Goal: Transaction & Acquisition: Purchase product/service

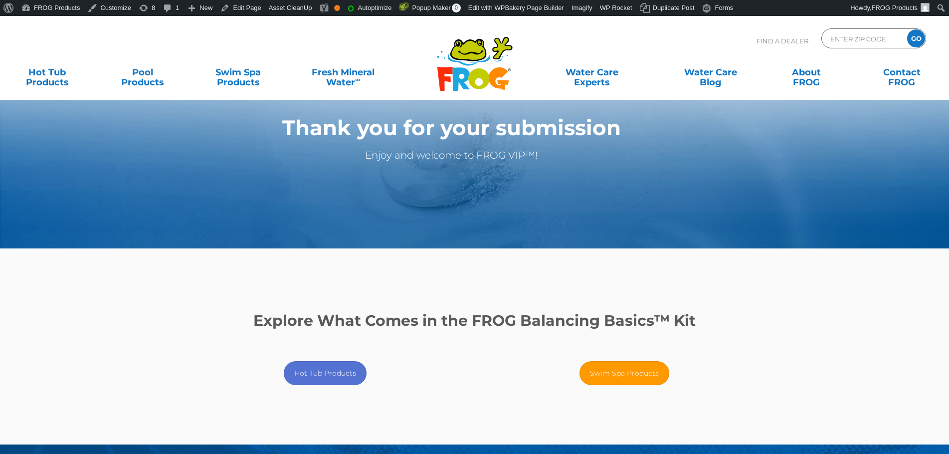
click at [329, 376] on button "Hot Tub Products" at bounding box center [325, 373] width 83 height 24
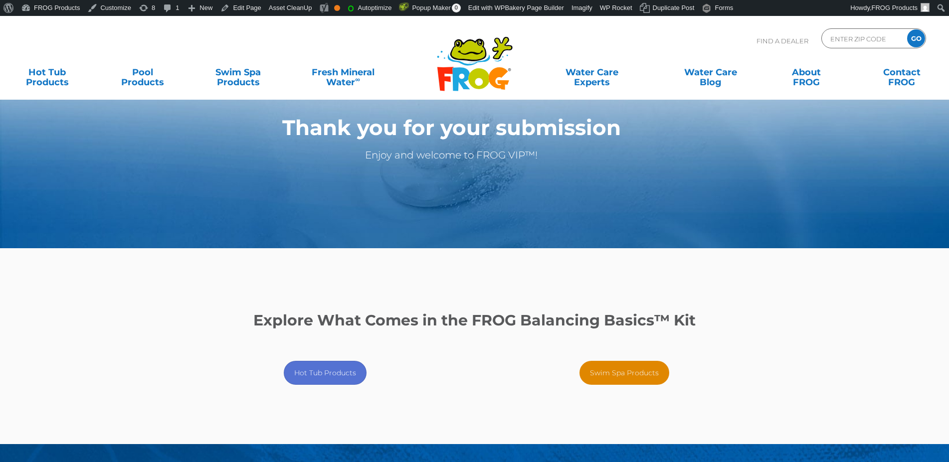
click at [623, 369] on button "Swim Spa Products" at bounding box center [625, 373] width 90 height 24
click at [332, 376] on button "Hot Tub Products" at bounding box center [325, 373] width 83 height 24
click at [327, 375] on button "Hot Tub Products" at bounding box center [325, 373] width 83 height 24
click at [342, 364] on button "Hot Tub Products" at bounding box center [325, 373] width 83 height 24
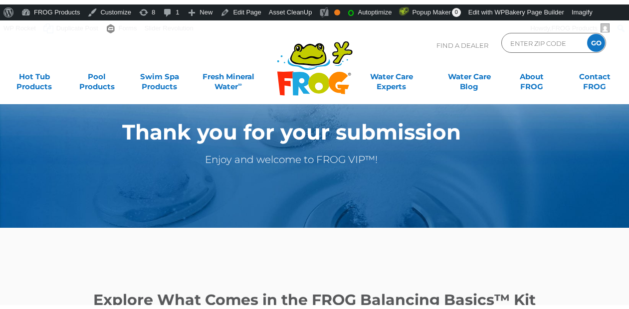
scroll to position [51, 0]
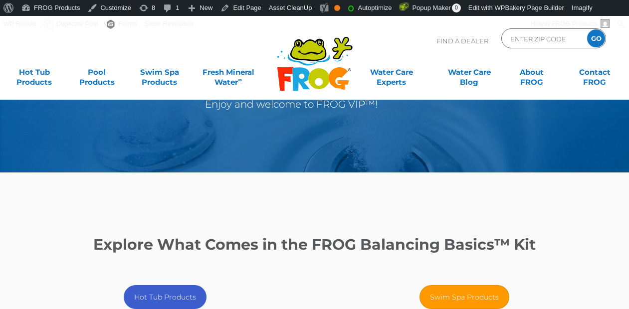
click at [173, 294] on link "Hot Tub Products" at bounding box center [165, 297] width 83 height 24
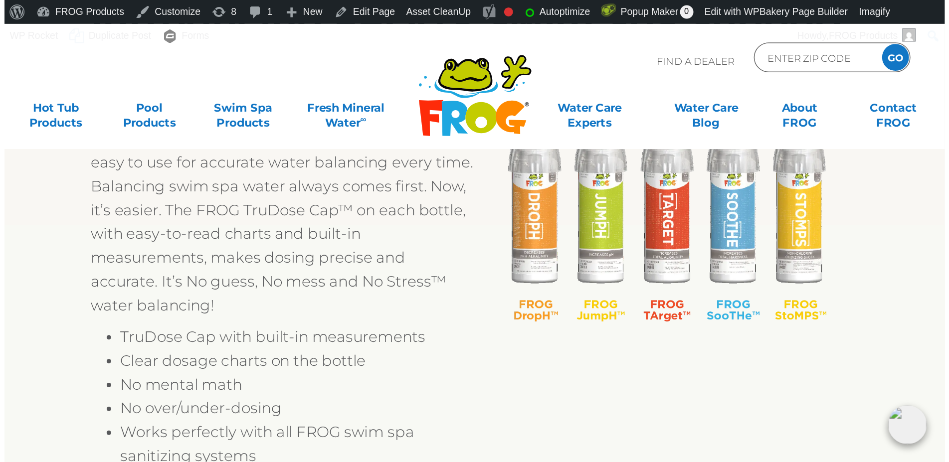
scroll to position [381, 0]
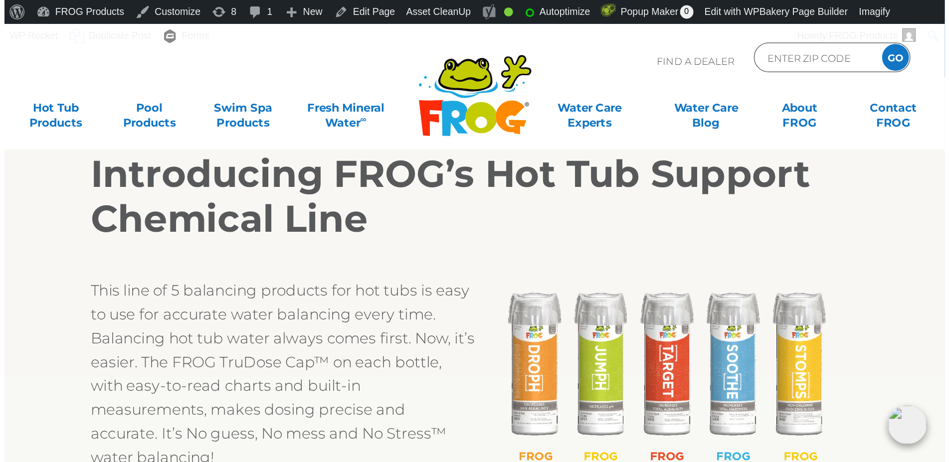
scroll to position [254, 0]
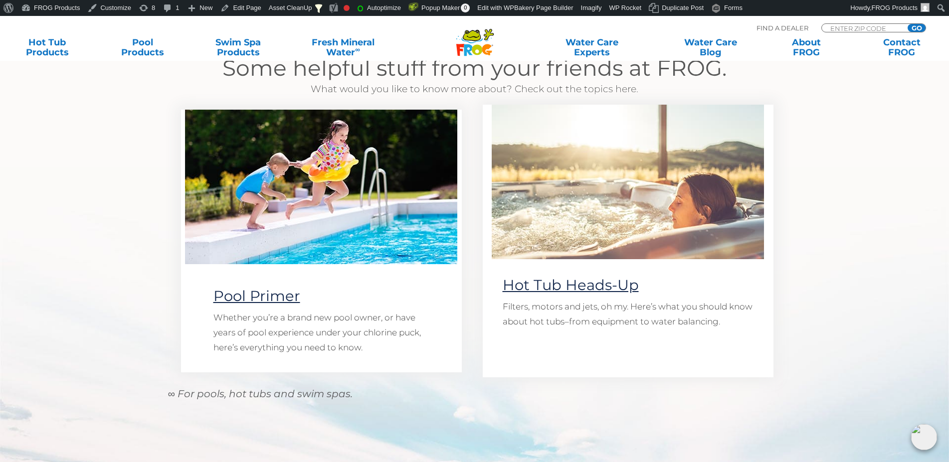
scroll to position [1068, 0]
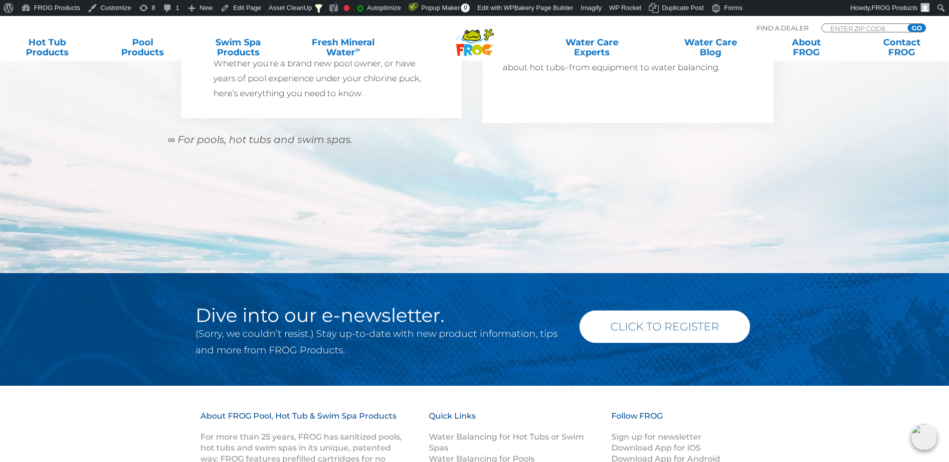
click at [633, 339] on link "Click to Register" at bounding box center [665, 327] width 171 height 32
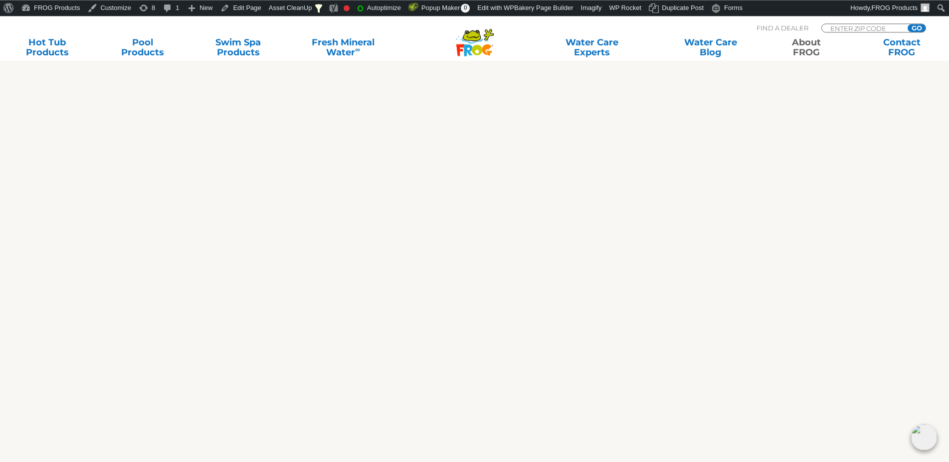
scroll to position [763, 0]
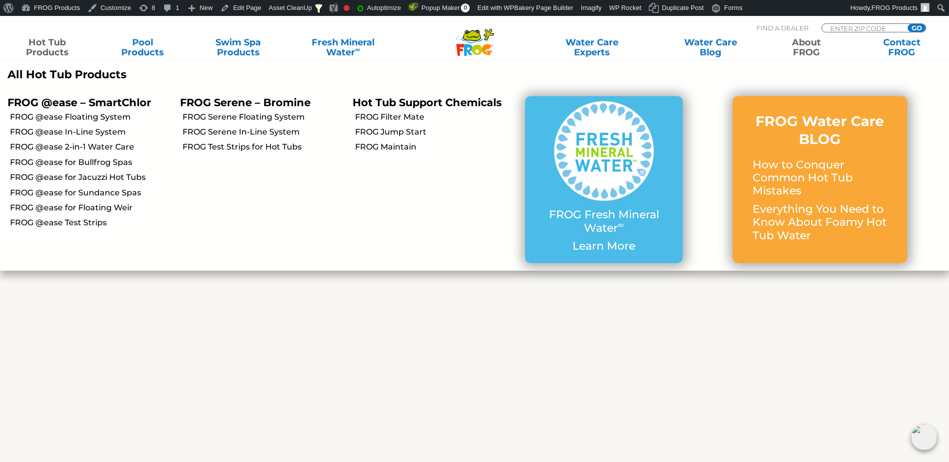
click at [73, 74] on p "All Hot Tub Products" at bounding box center [237, 74] width 460 height 13
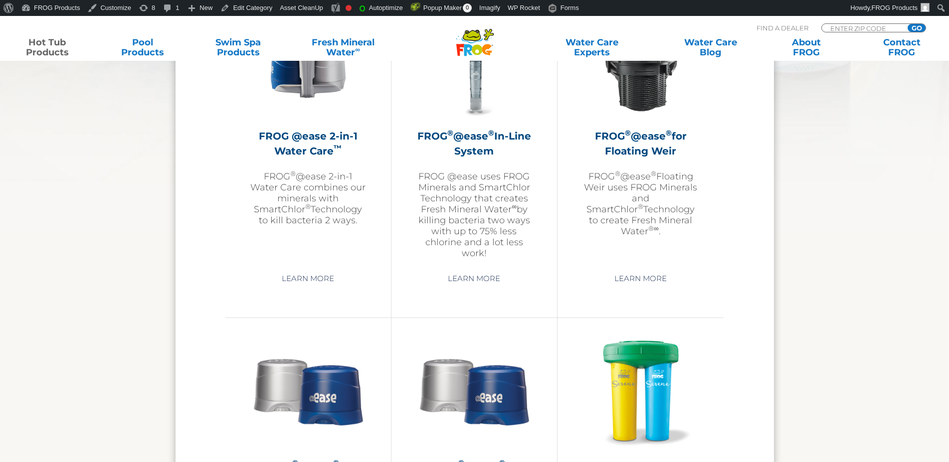
scroll to position [1170, 0]
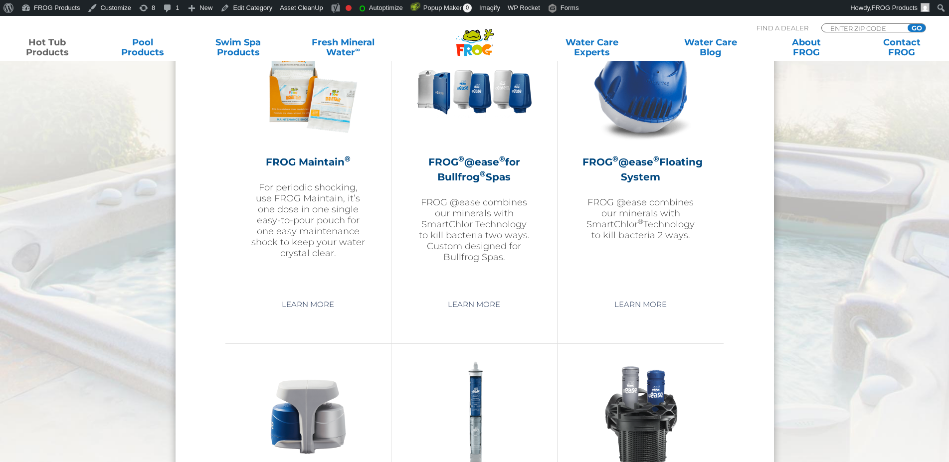
click at [488, 180] on h2 "FROG ® @ease ® for Bullfrog ® Spas" at bounding box center [474, 170] width 116 height 30
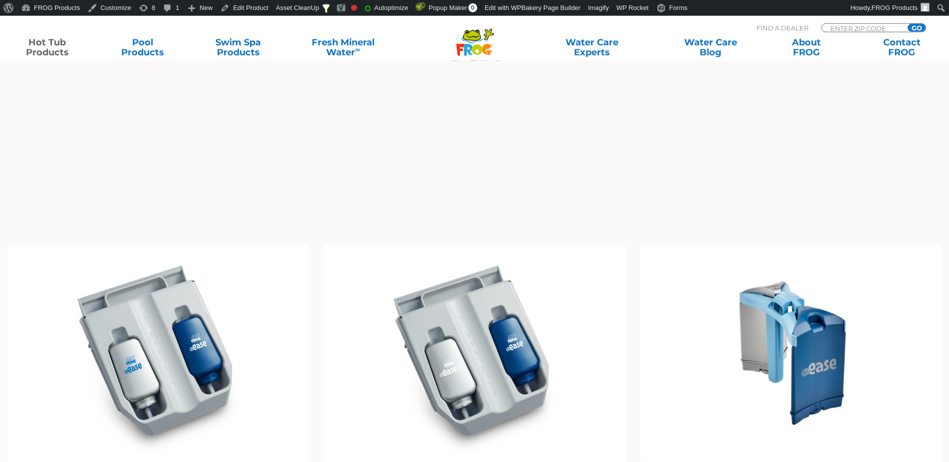
scroll to position [967, 0]
